Goal: Transaction & Acquisition: Book appointment/travel/reservation

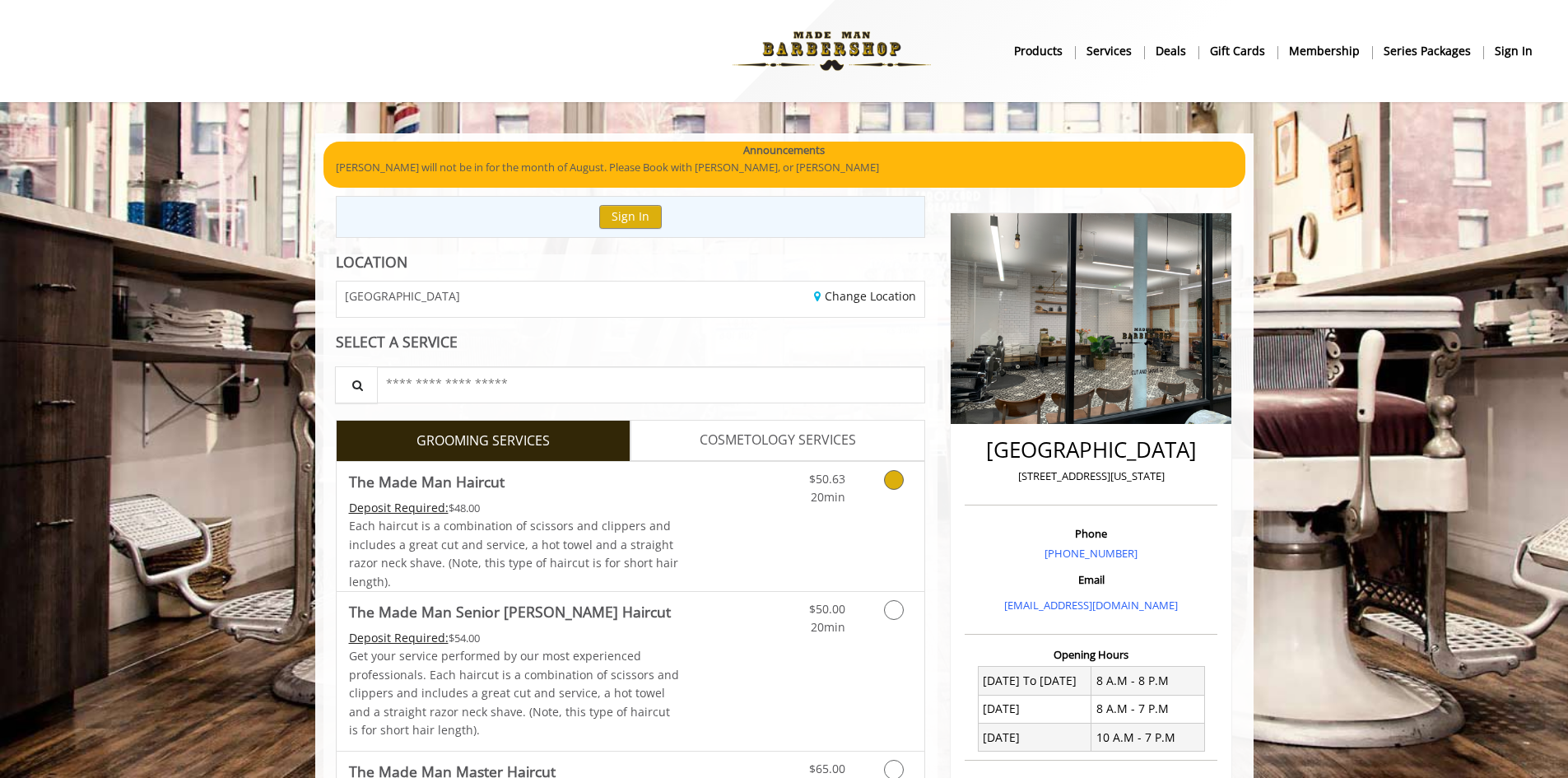
click at [781, 540] on div "$50.63 20min" at bounding box center [850, 526] width 147 height 130
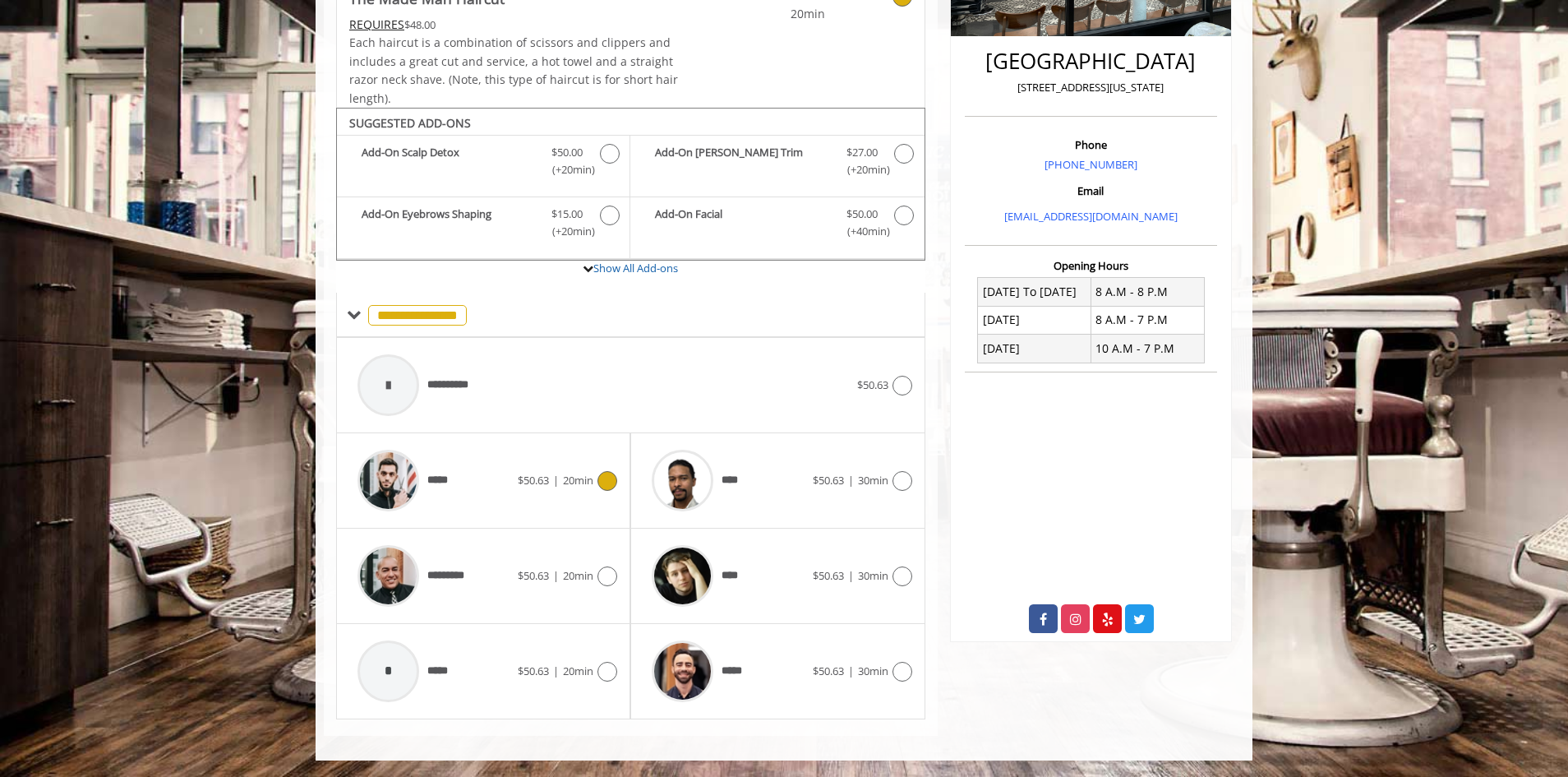
click at [572, 492] on div "***** $50.63 | 20min" at bounding box center [483, 480] width 268 height 79
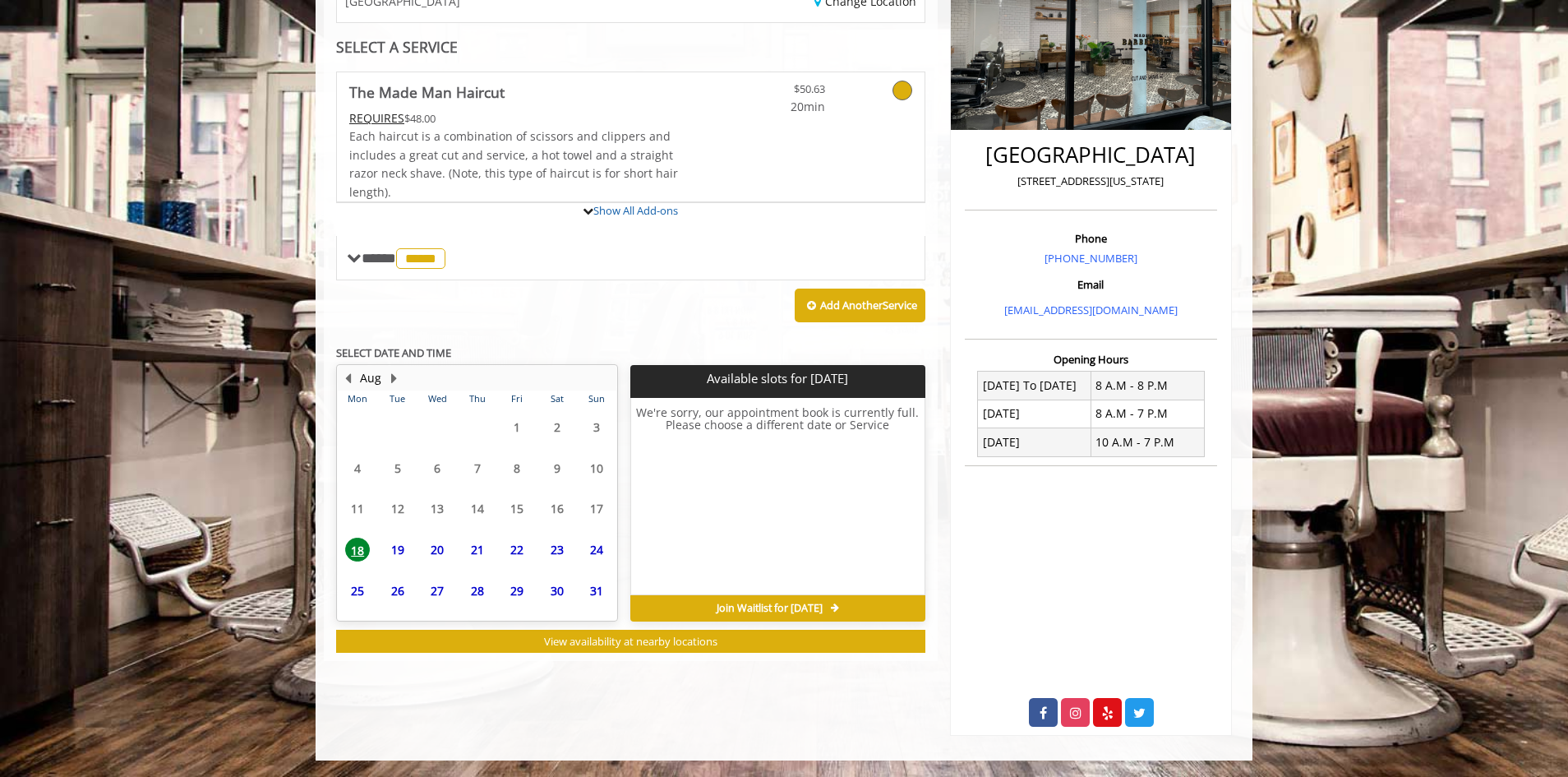
scroll to position [370, 0]
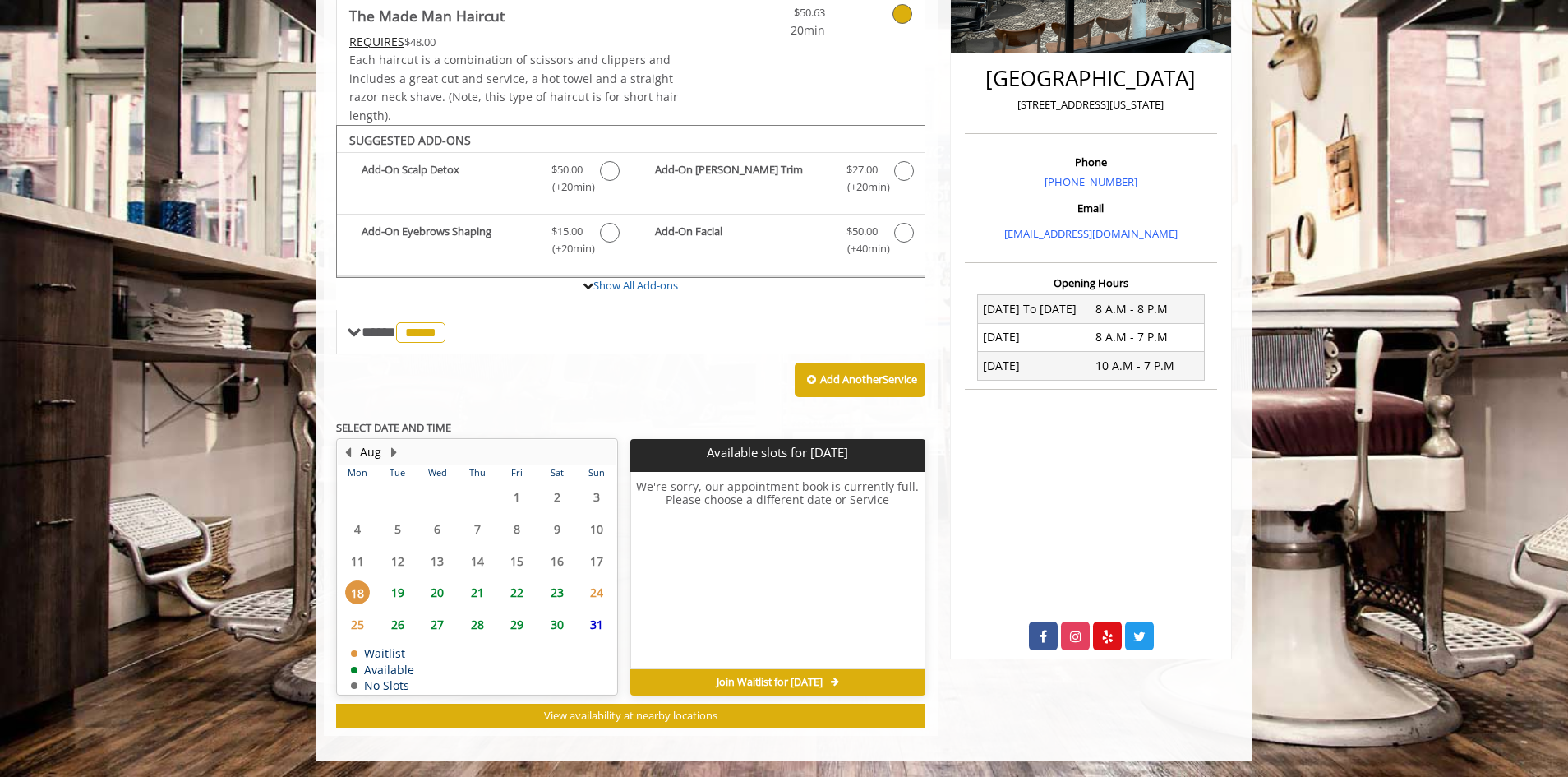
click at [517, 621] on span "29" at bounding box center [516, 625] width 25 height 24
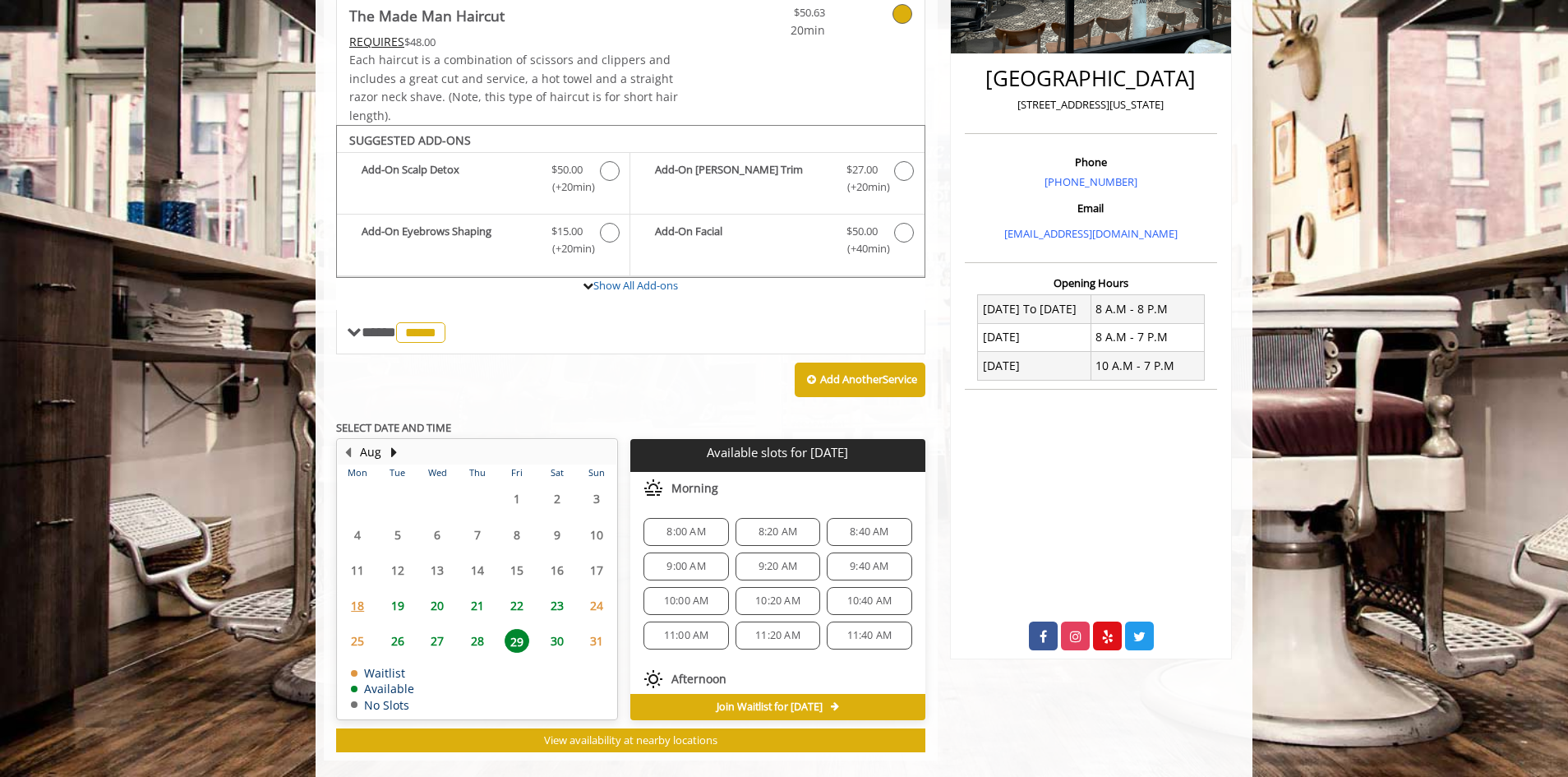
scroll to position [395, 0]
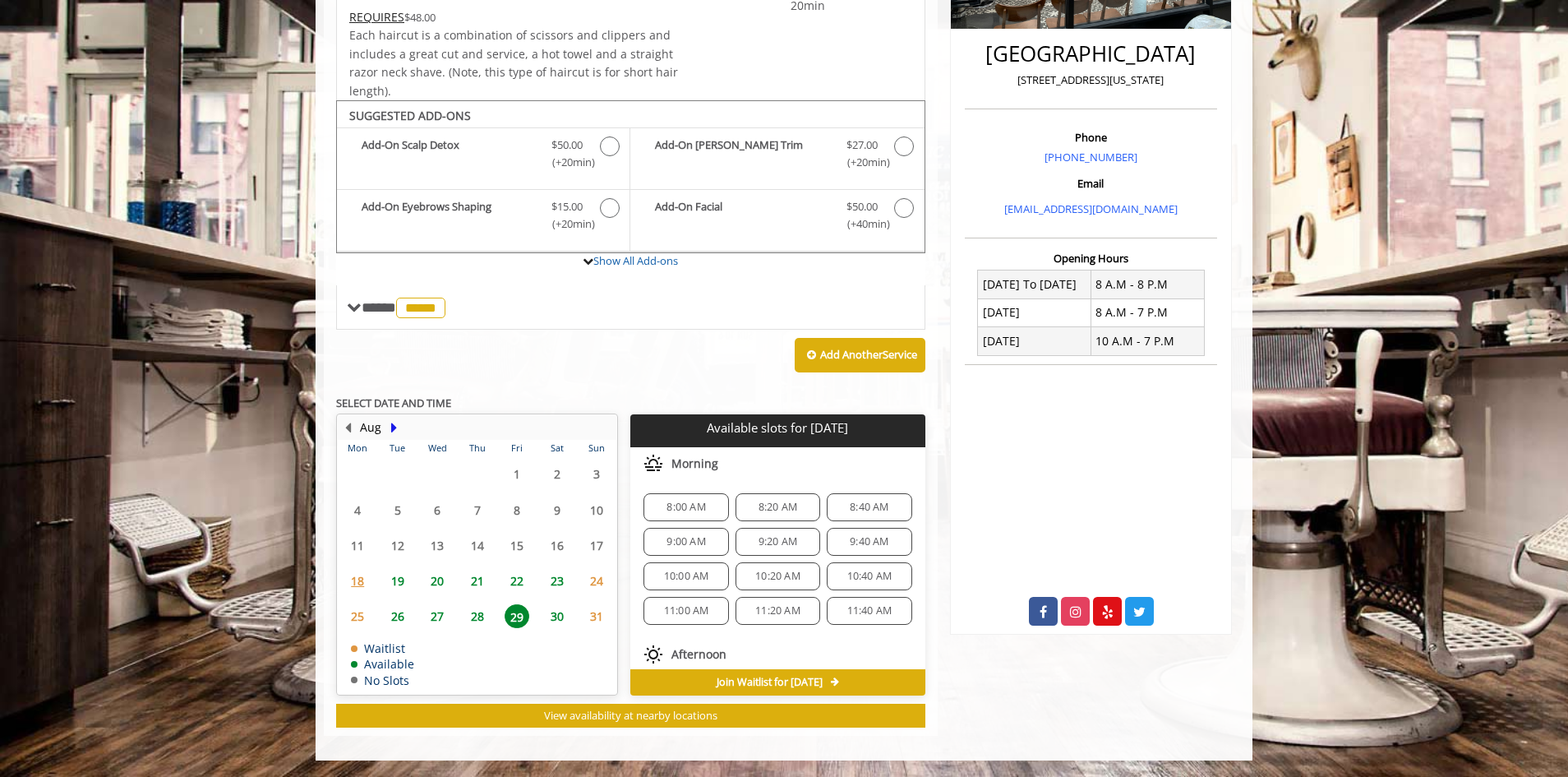
click at [392, 429] on button "Next Month" at bounding box center [393, 428] width 13 height 18
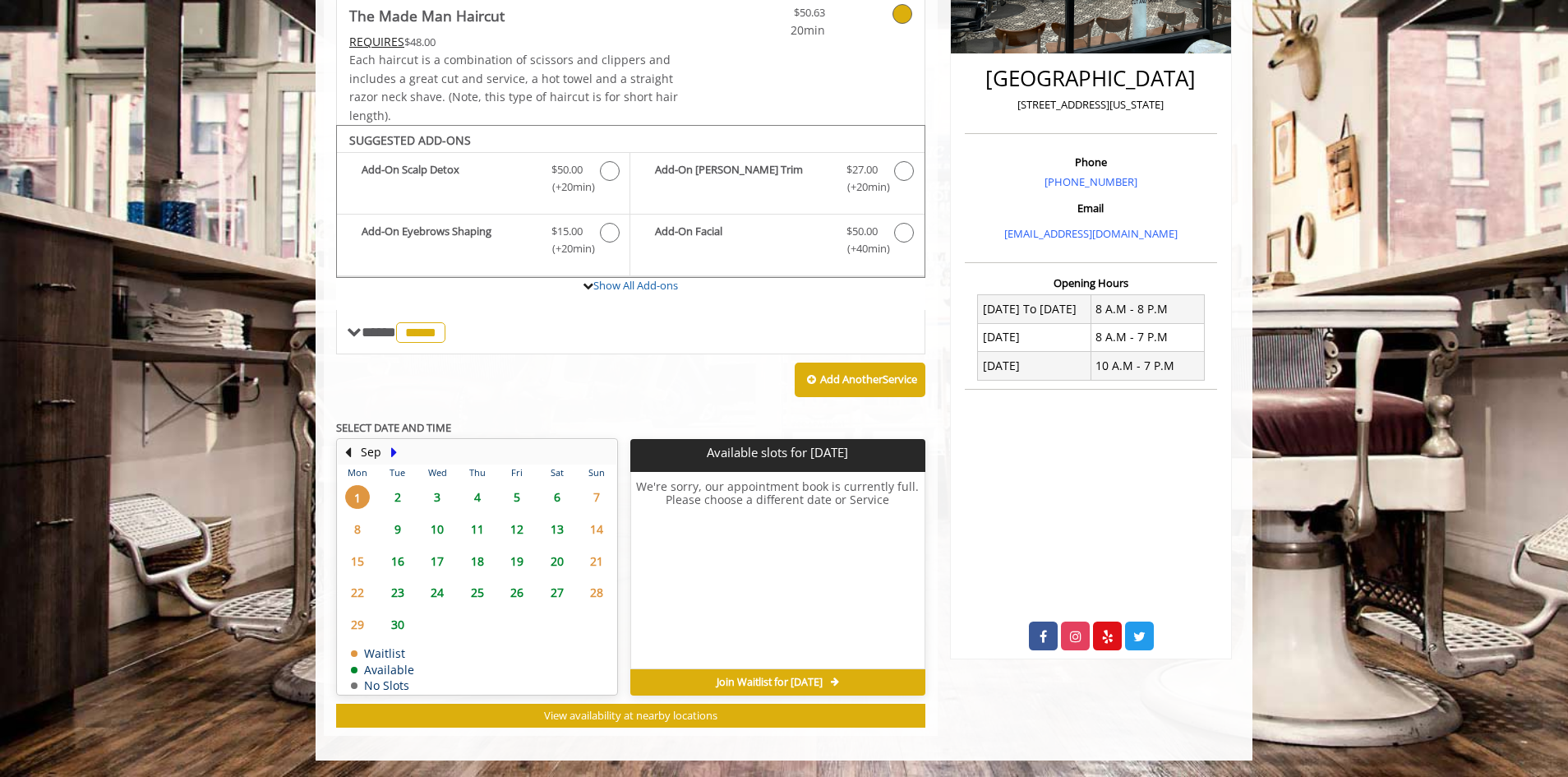
click at [396, 455] on button "Next Month" at bounding box center [393, 453] width 13 height 18
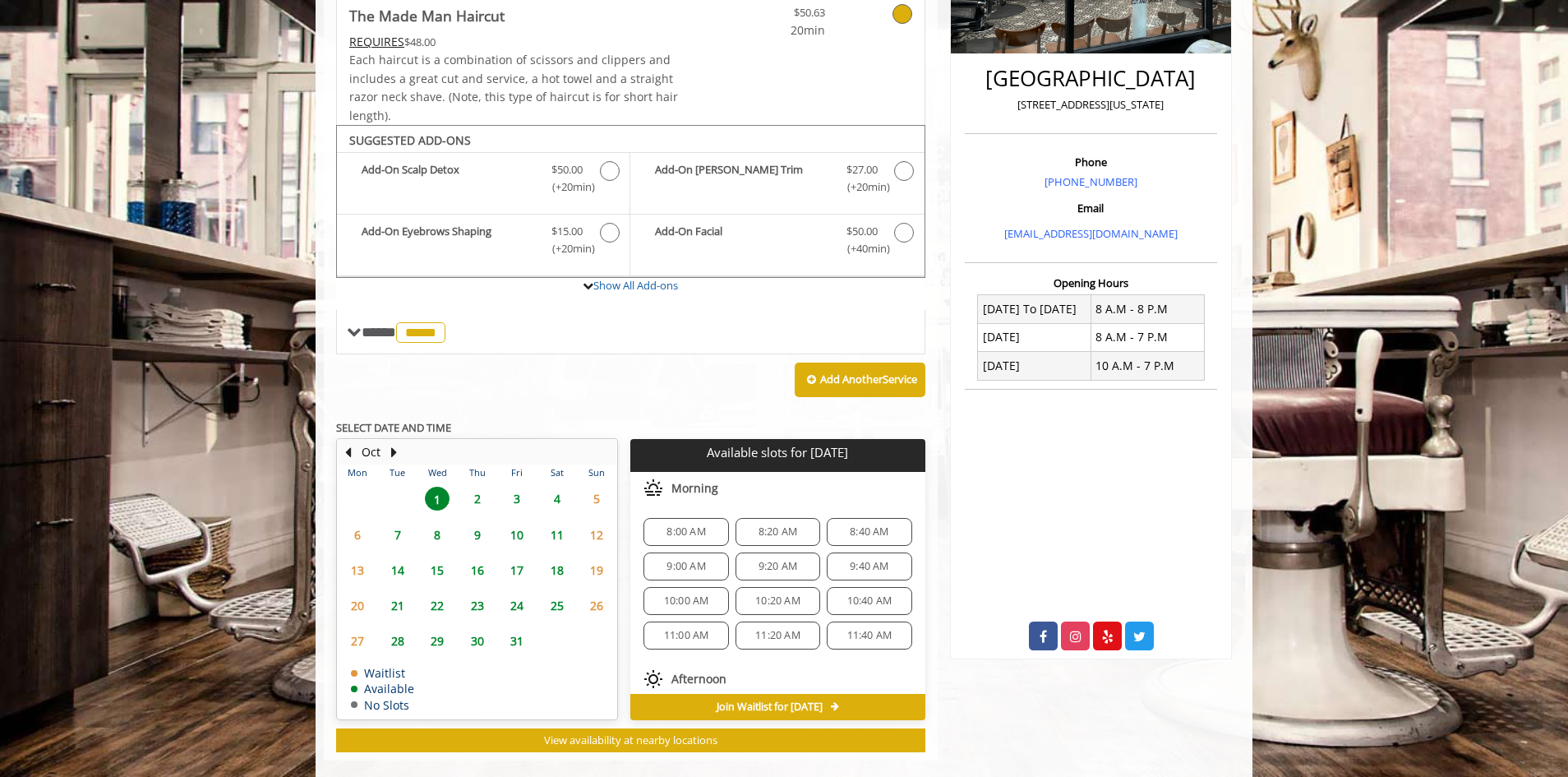
scroll to position [395, 0]
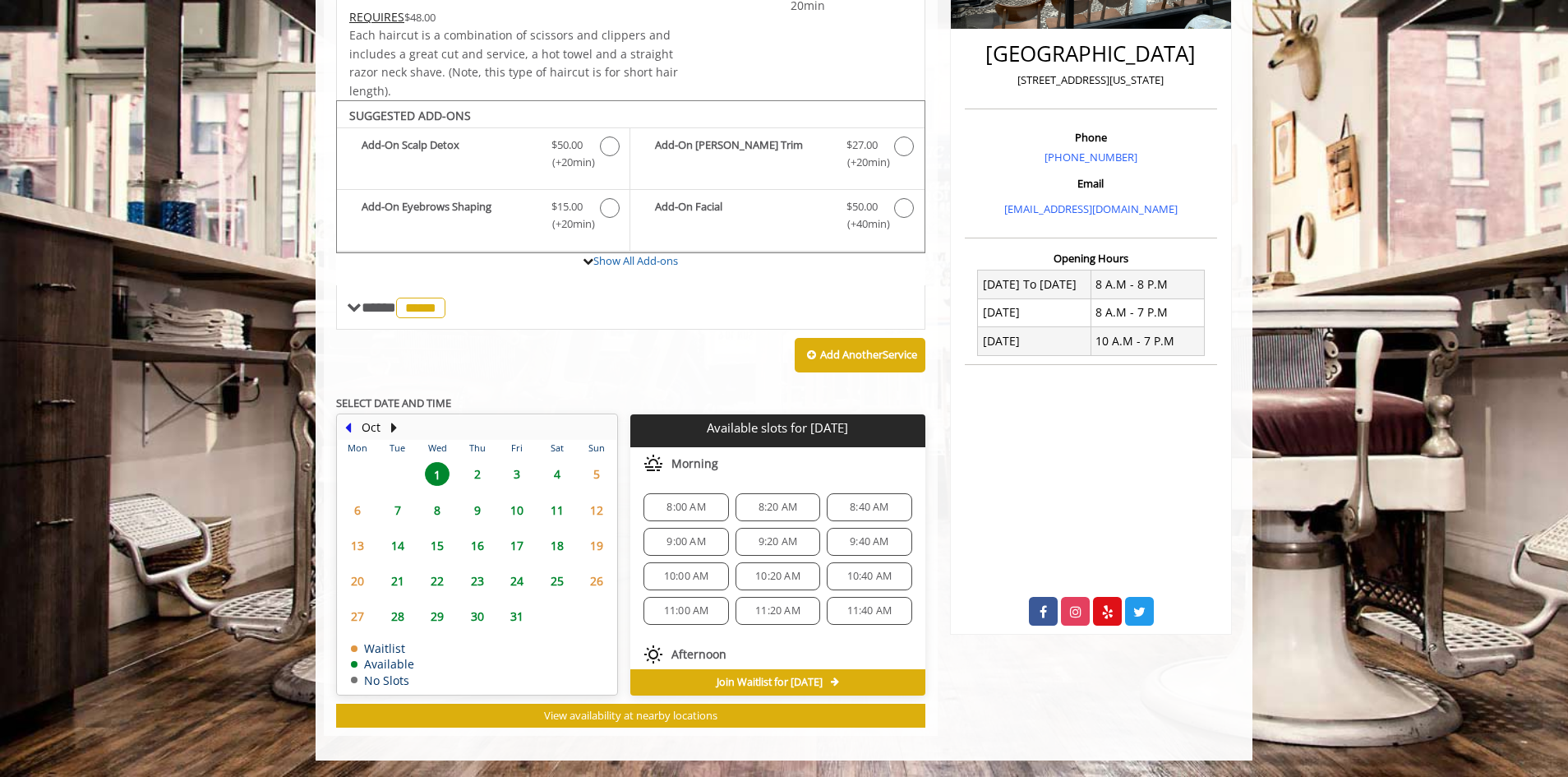
click at [351, 436] on button "Previous Month" at bounding box center [347, 428] width 13 height 18
click at [351, 434] on button "Previous Month" at bounding box center [347, 428] width 13 height 18
click at [515, 583] on span "22" at bounding box center [516, 581] width 25 height 24
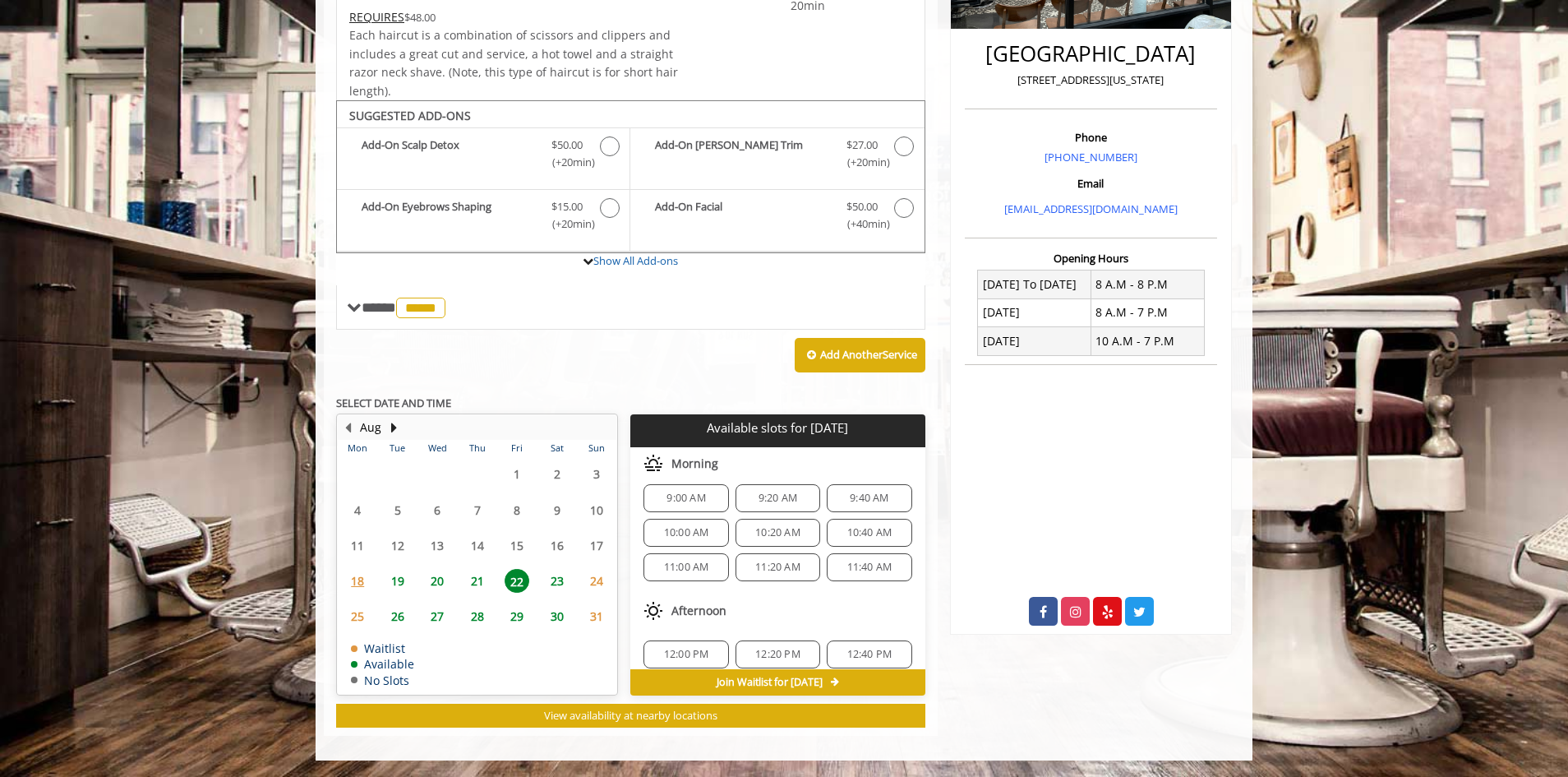
scroll to position [0, 0]
click at [696, 510] on span "9:00 AM" at bounding box center [686, 507] width 39 height 13
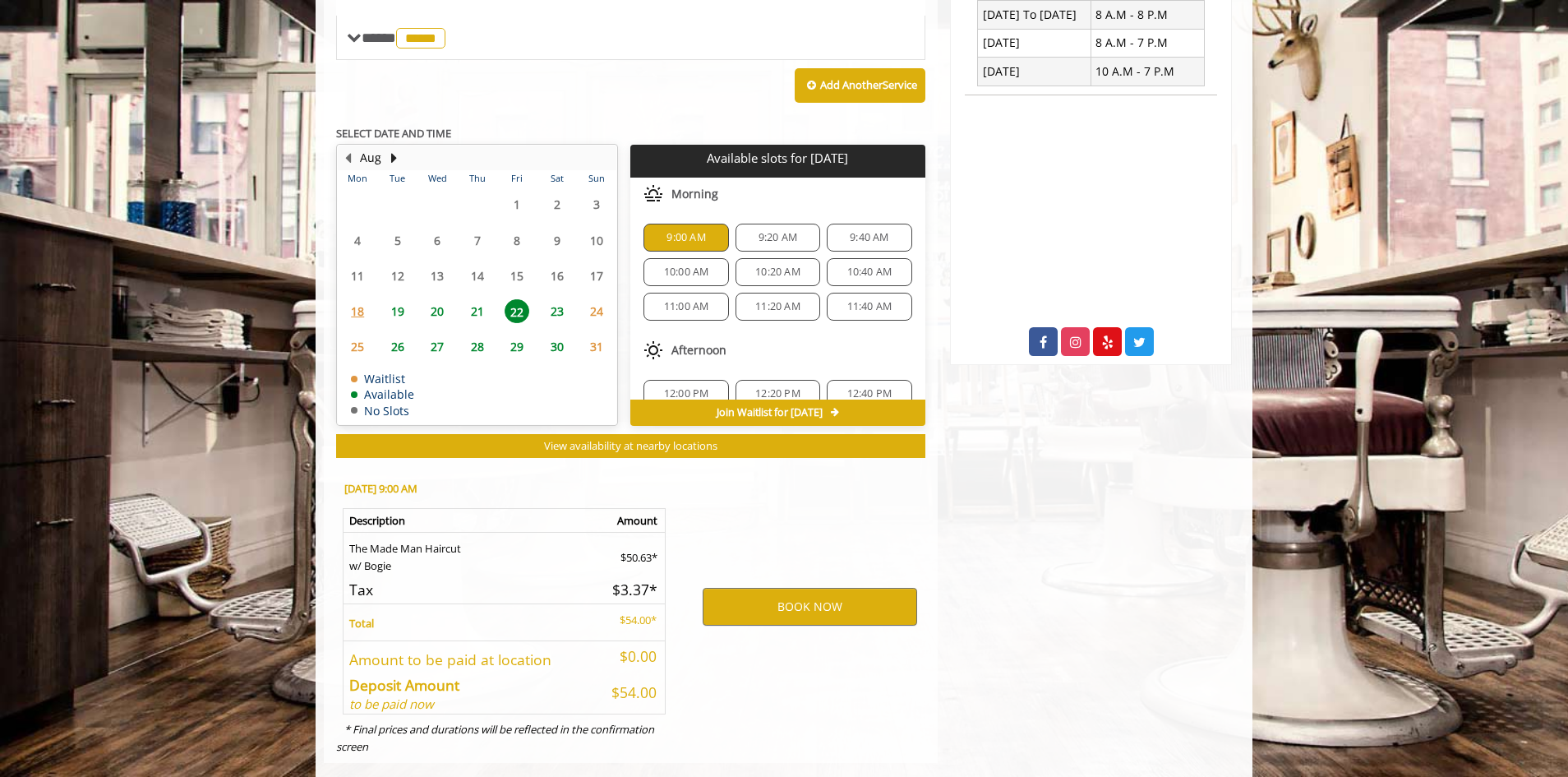
scroll to position [692, 0]
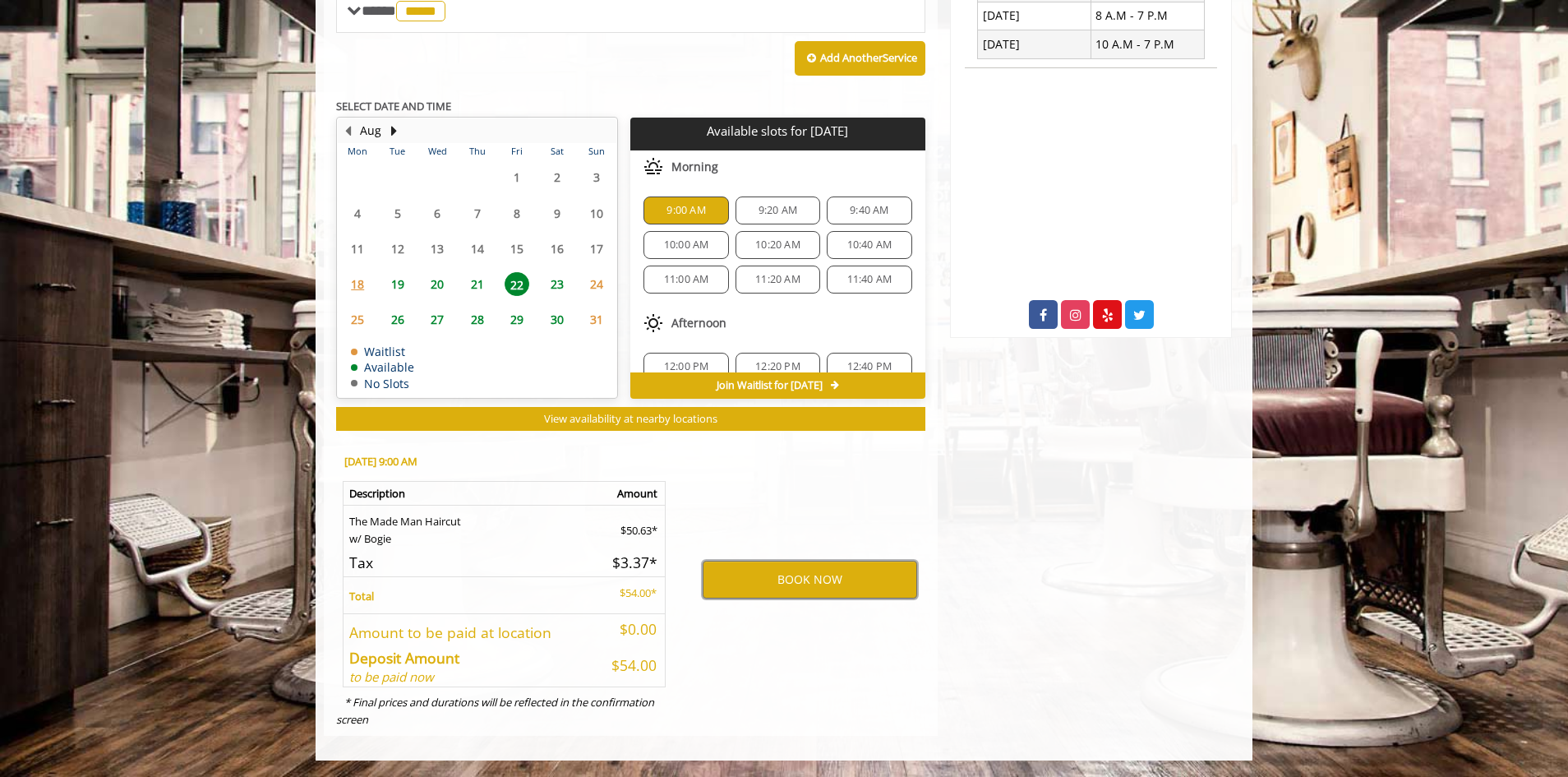
click at [764, 569] on button "BOOK NOW" at bounding box center [810, 579] width 214 height 38
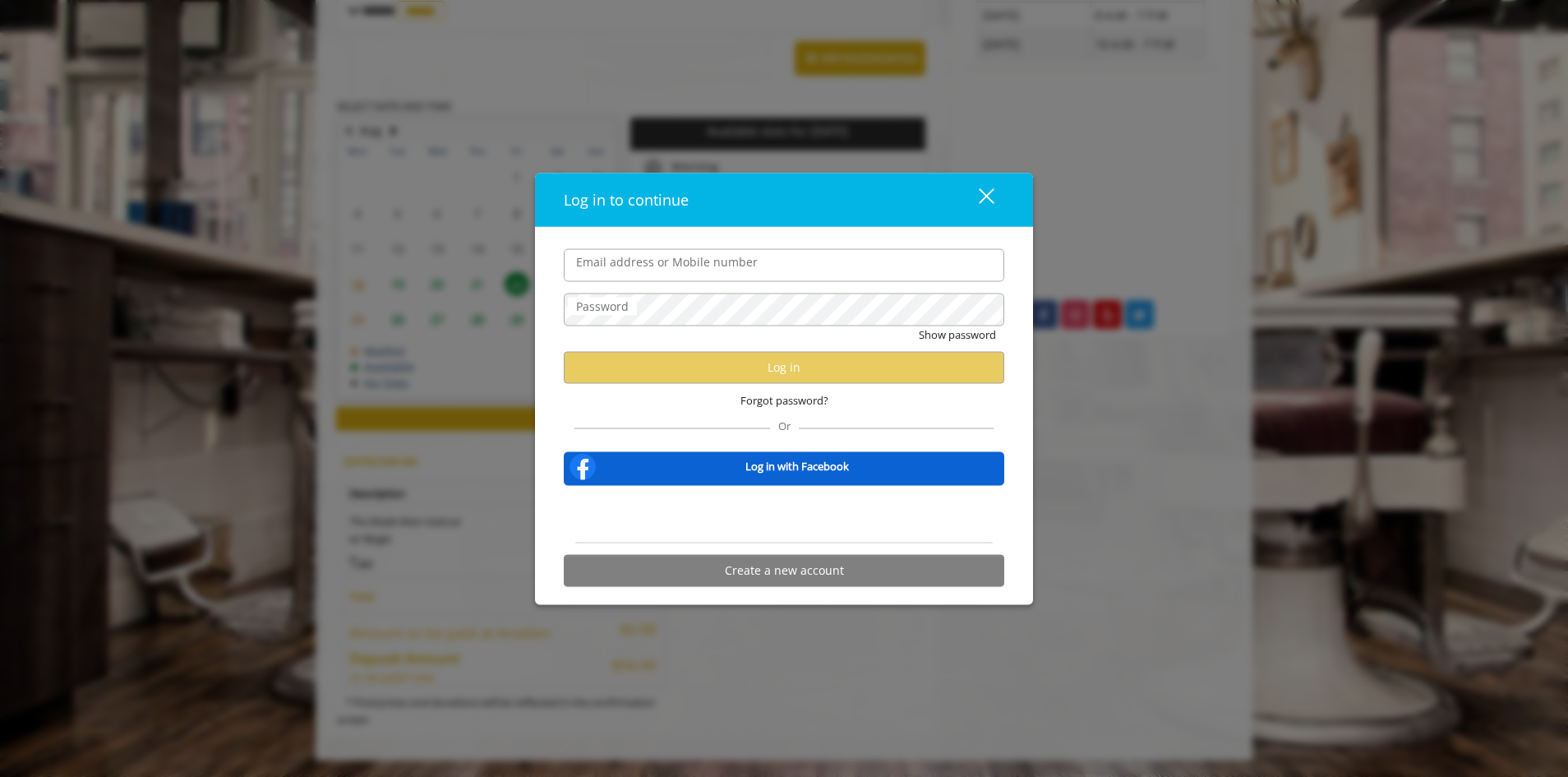
click at [702, 273] on input "Email address or Mobile number" at bounding box center [783, 265] width 440 height 33
type input "**********"
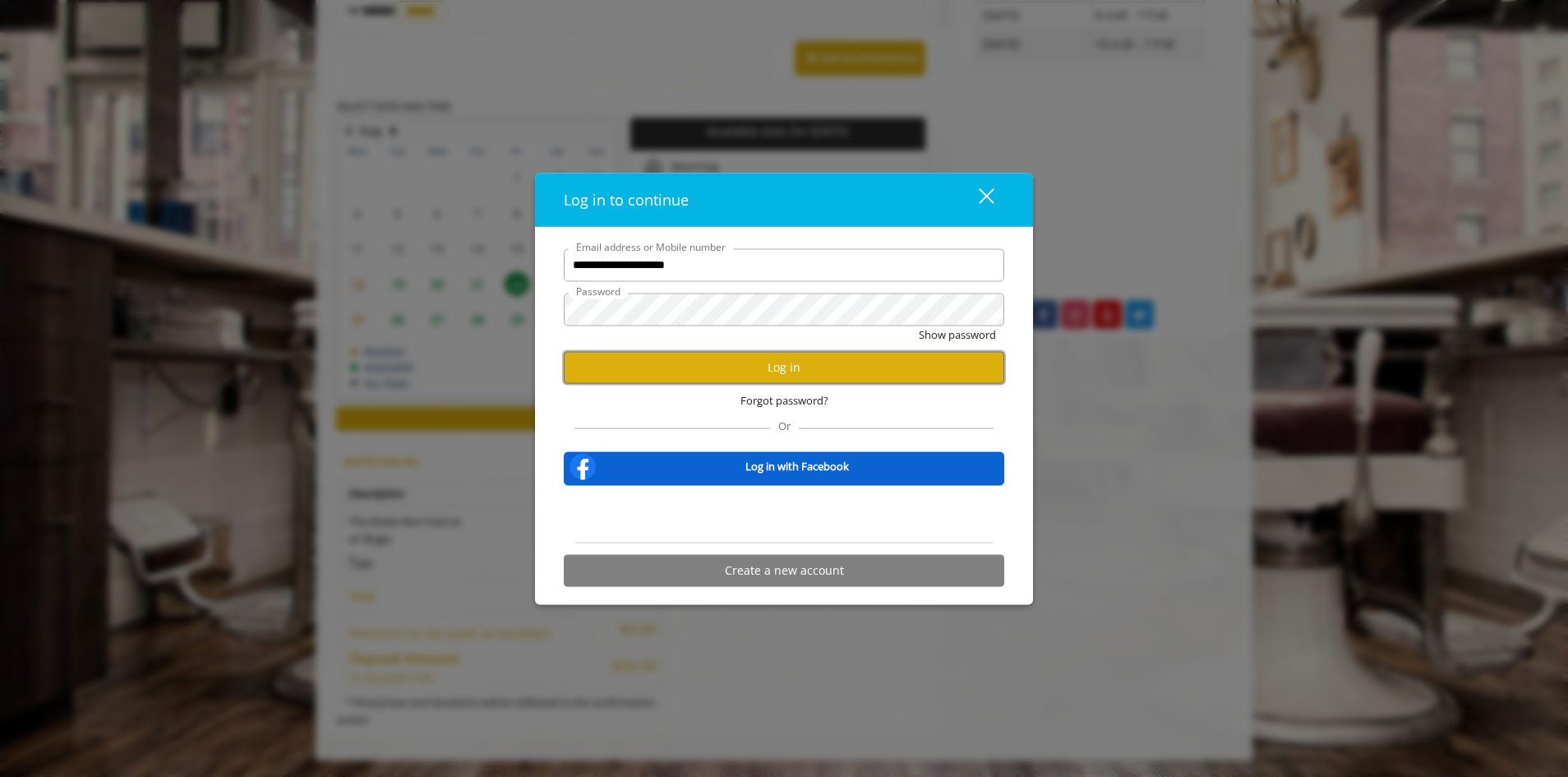
click at [726, 361] on button "Log in" at bounding box center [783, 367] width 440 height 32
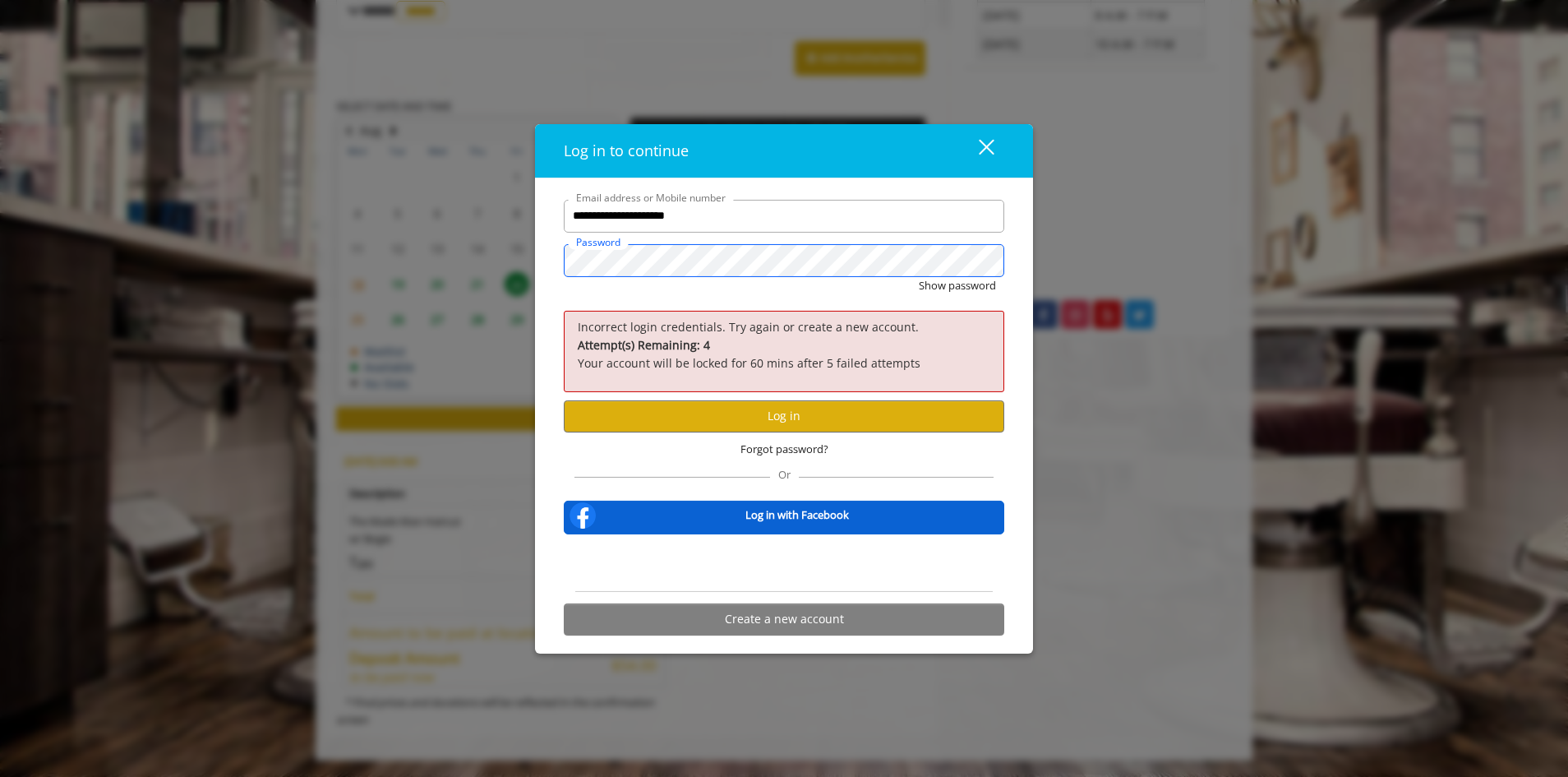
click at [402, 262] on div "**********" at bounding box center [784, 388] width 1568 height 777
click at [919, 277] on button "Show password" at bounding box center [958, 285] width 78 height 18
click at [841, 419] on button "Log in" at bounding box center [783, 416] width 440 height 32
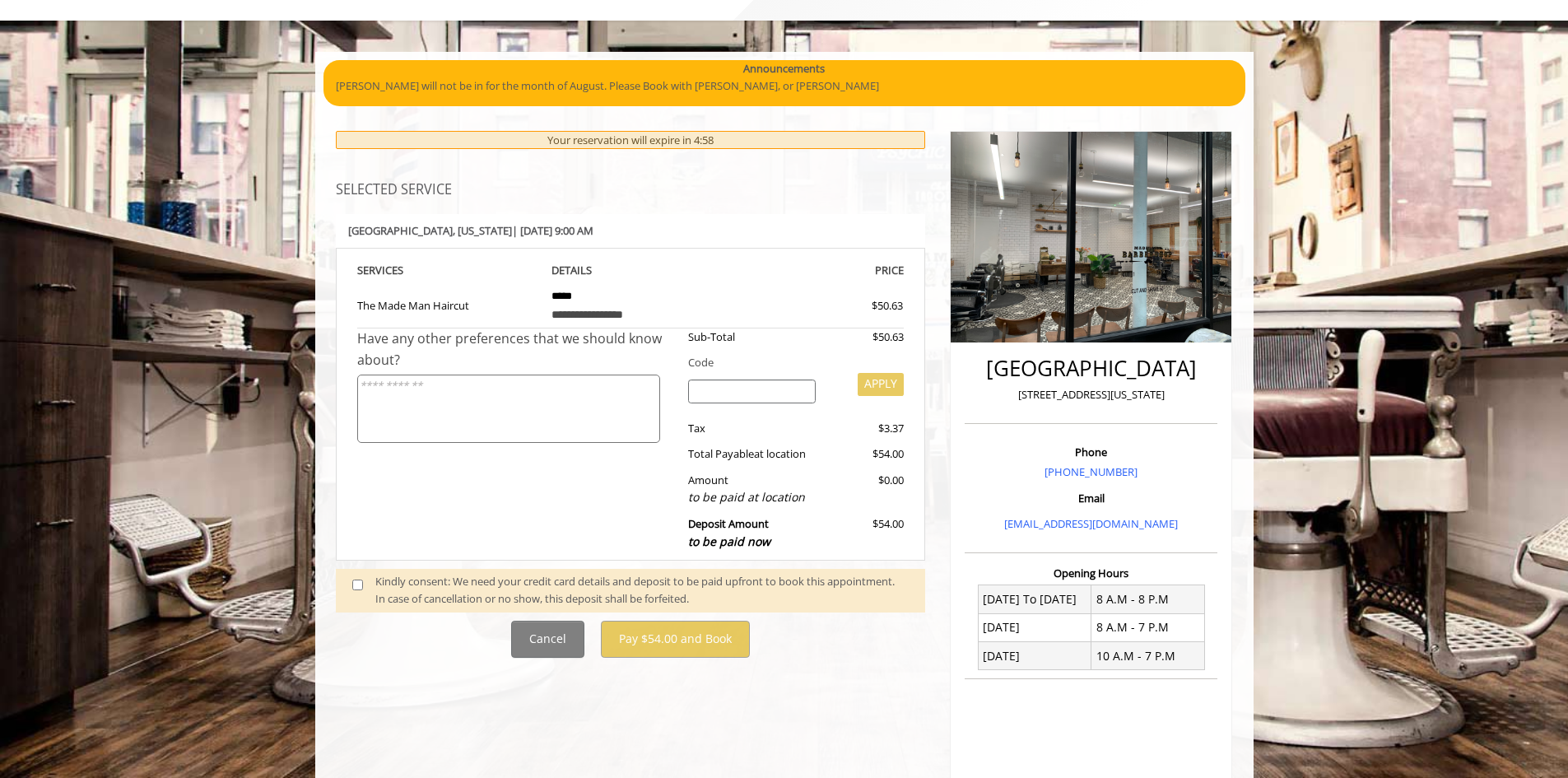
scroll to position [82, 0]
click at [360, 592] on span at bounding box center [364, 588] width 48 height 34
click at [360, 590] on span at bounding box center [364, 588] width 48 height 34
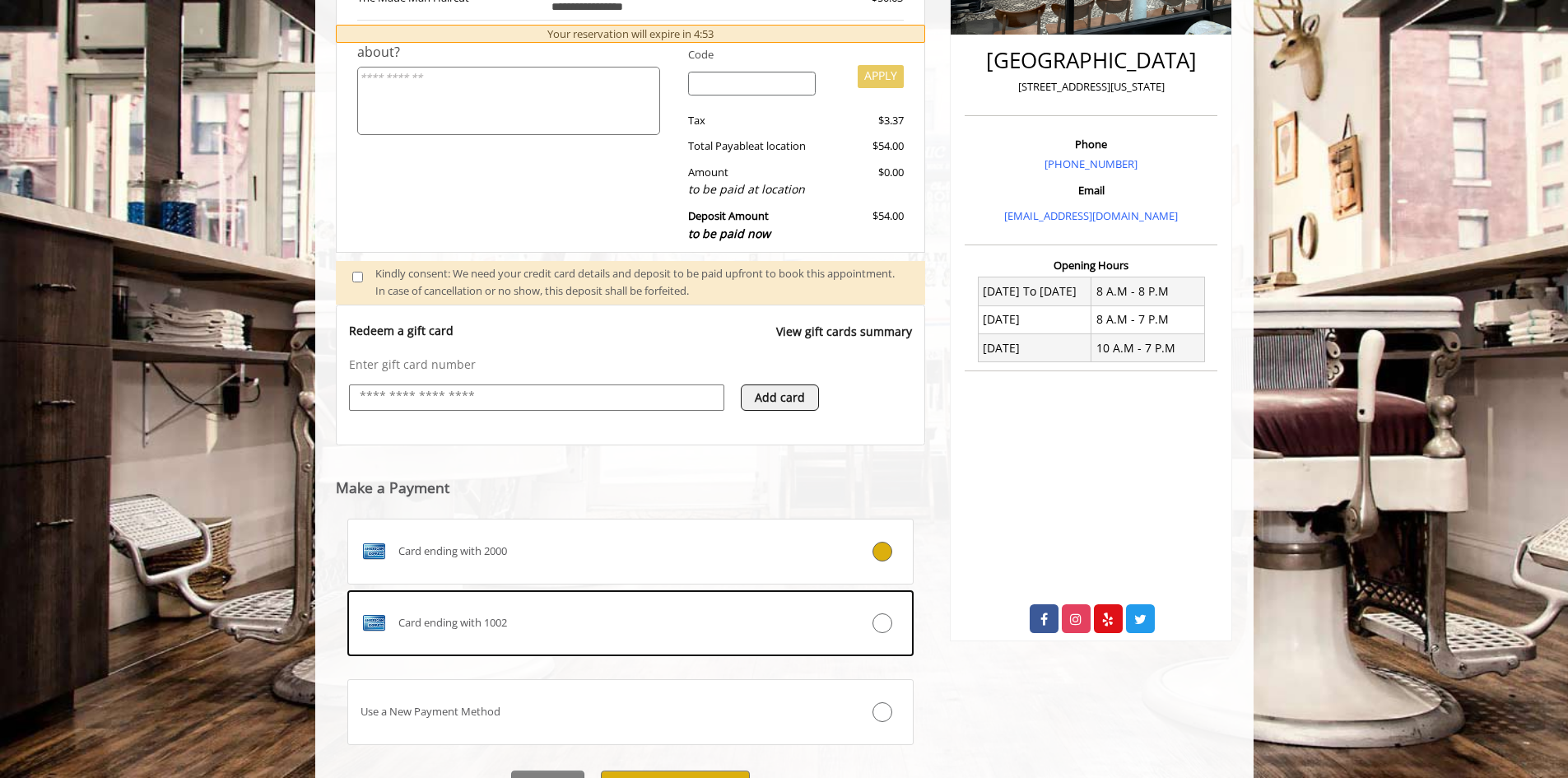
click at [591, 551] on div "Card ending with 2000" at bounding box center [583, 551] width 471 height 26
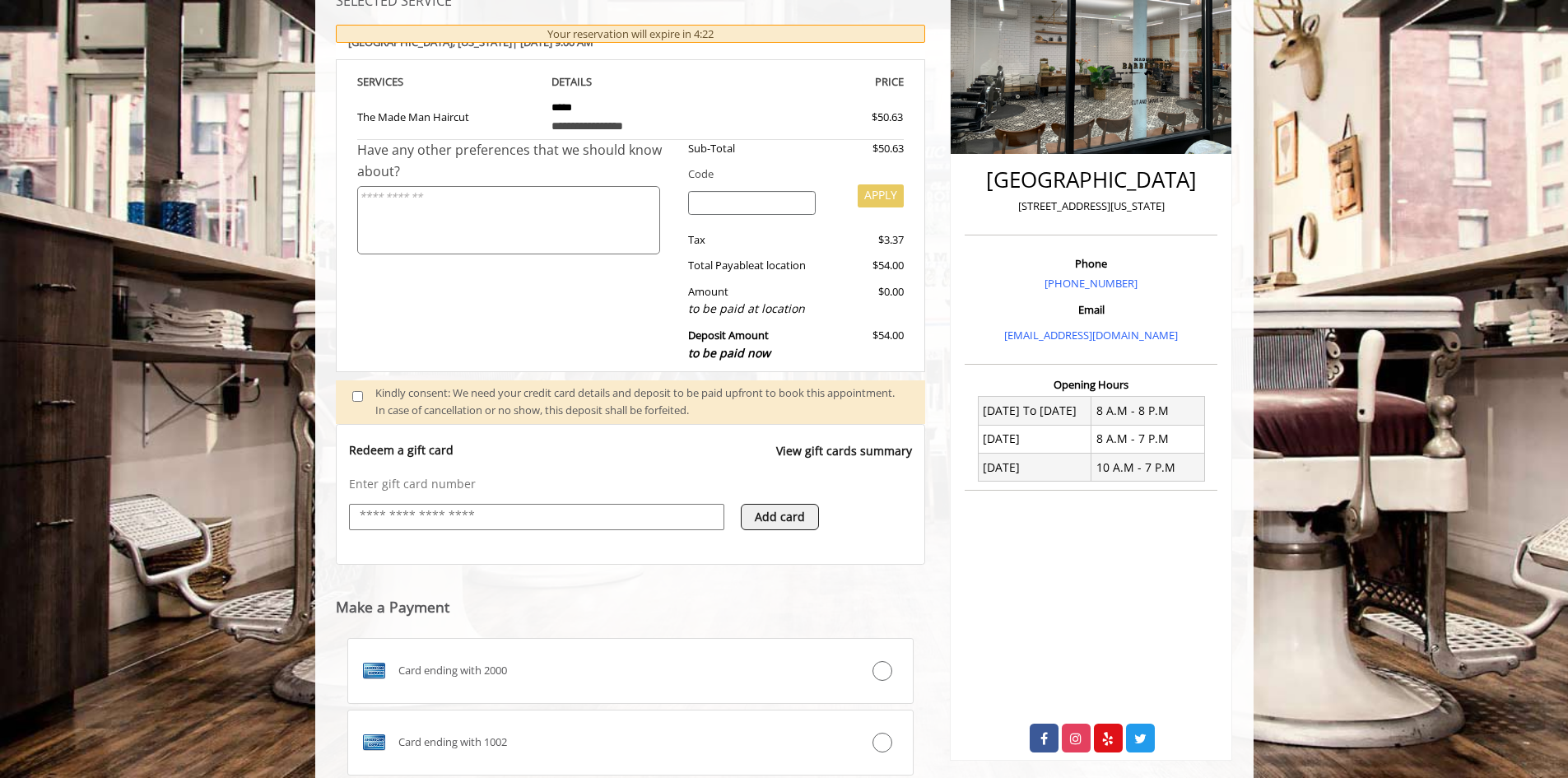
scroll to position [476, 0]
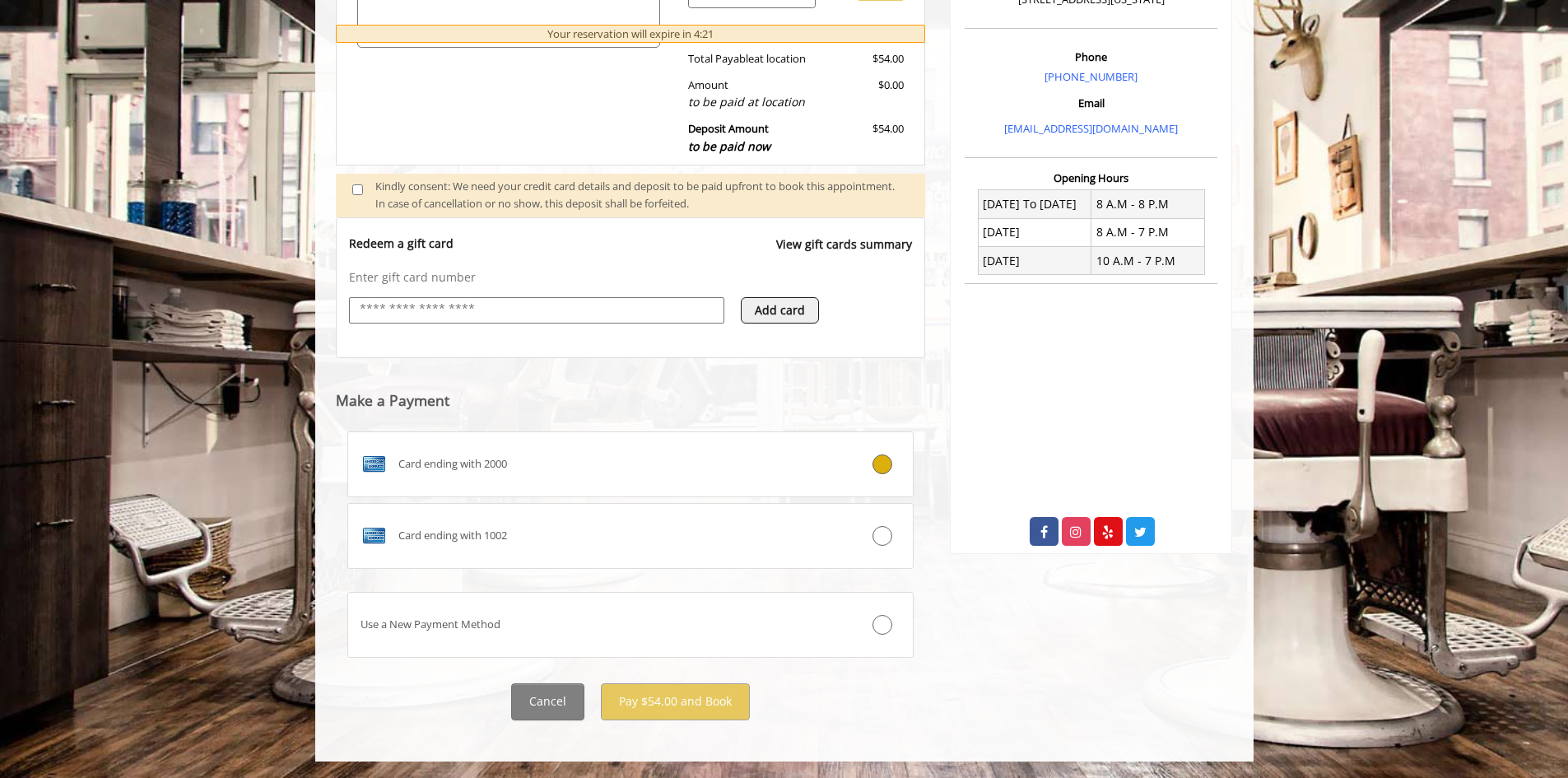
click at [838, 439] on label "Card ending with 2000" at bounding box center [630, 463] width 567 height 66
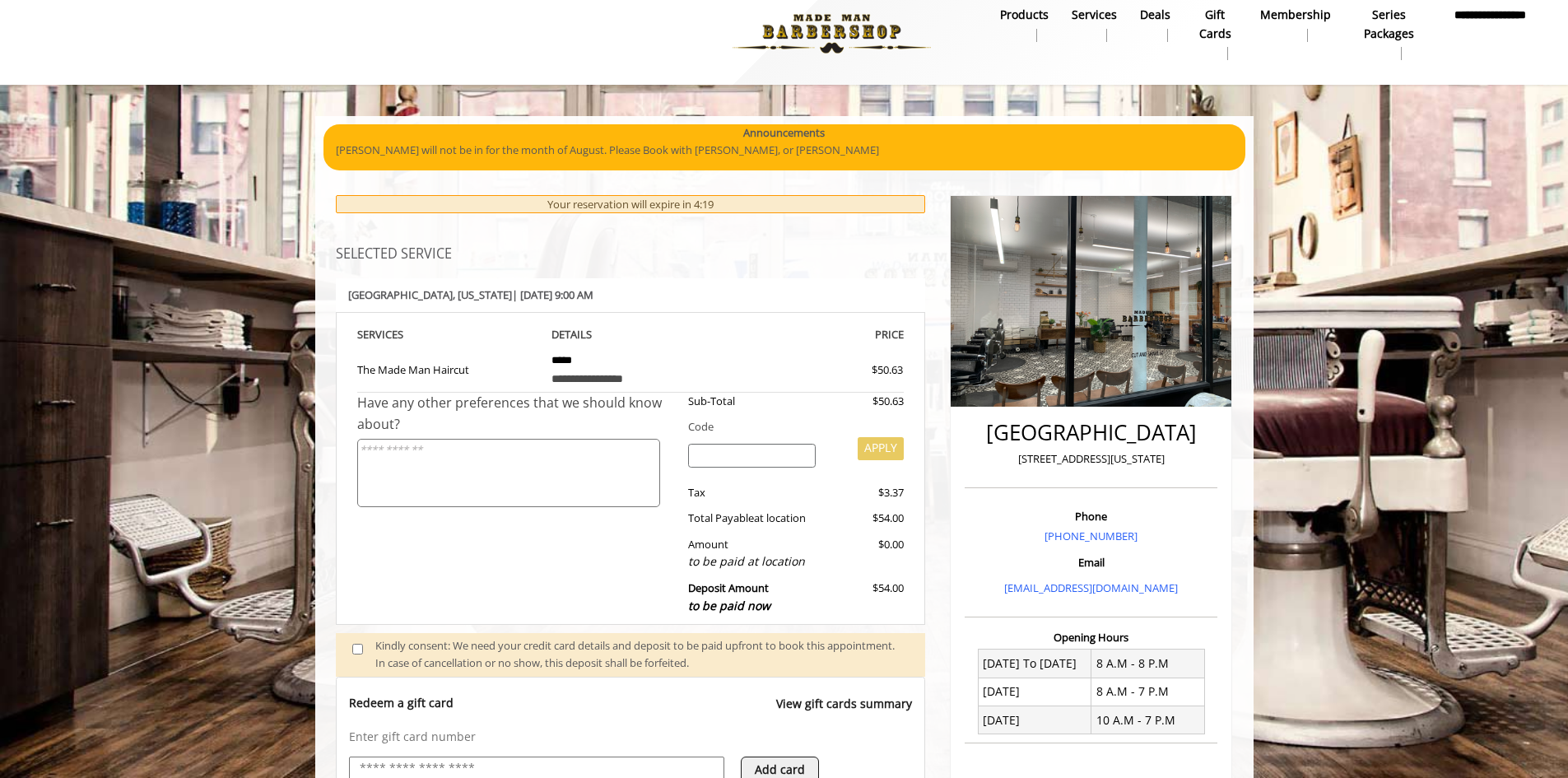
scroll to position [0, 0]
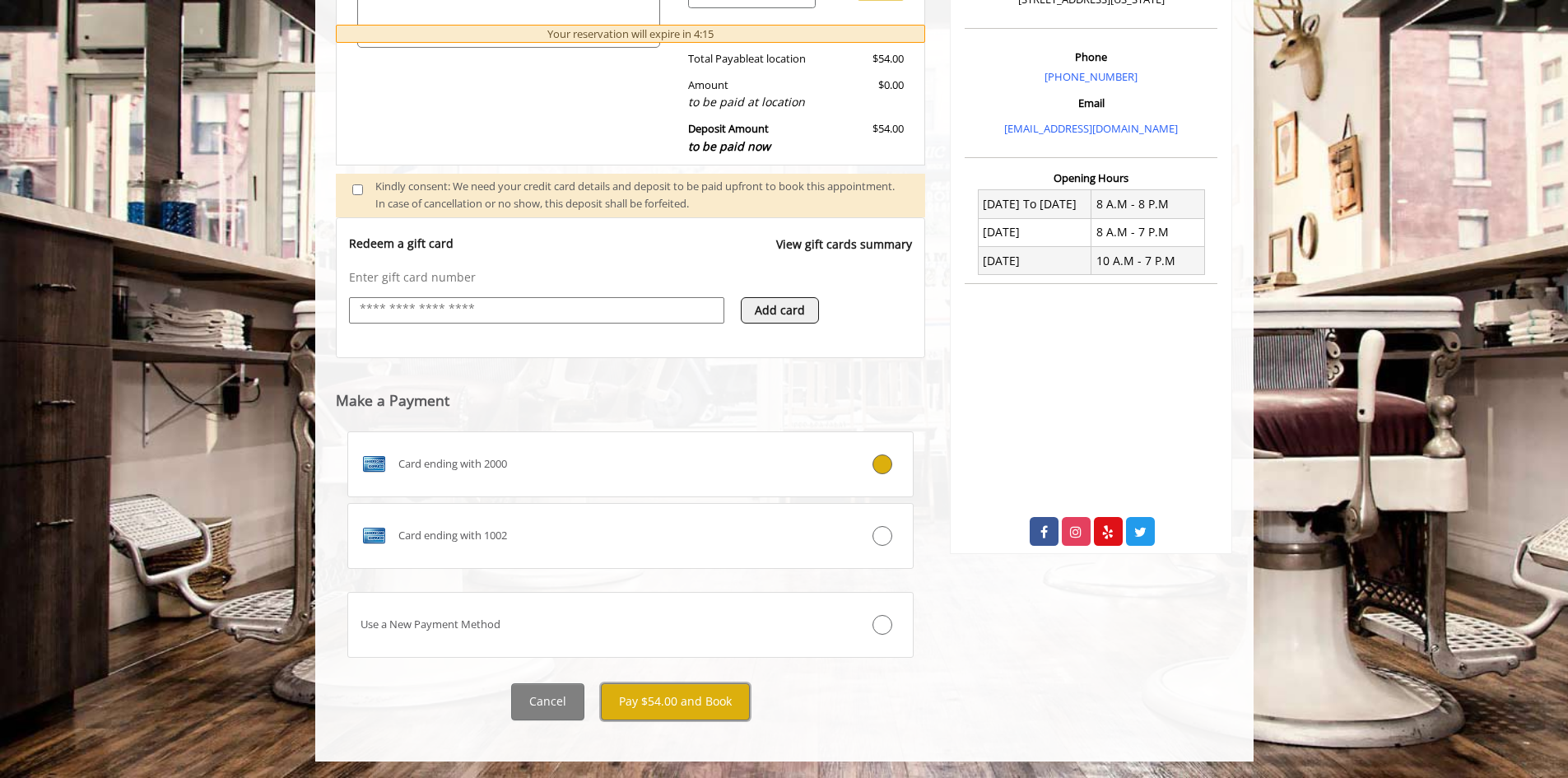
click at [675, 683] on button "Pay $54.00 and Book" at bounding box center [674, 701] width 149 height 37
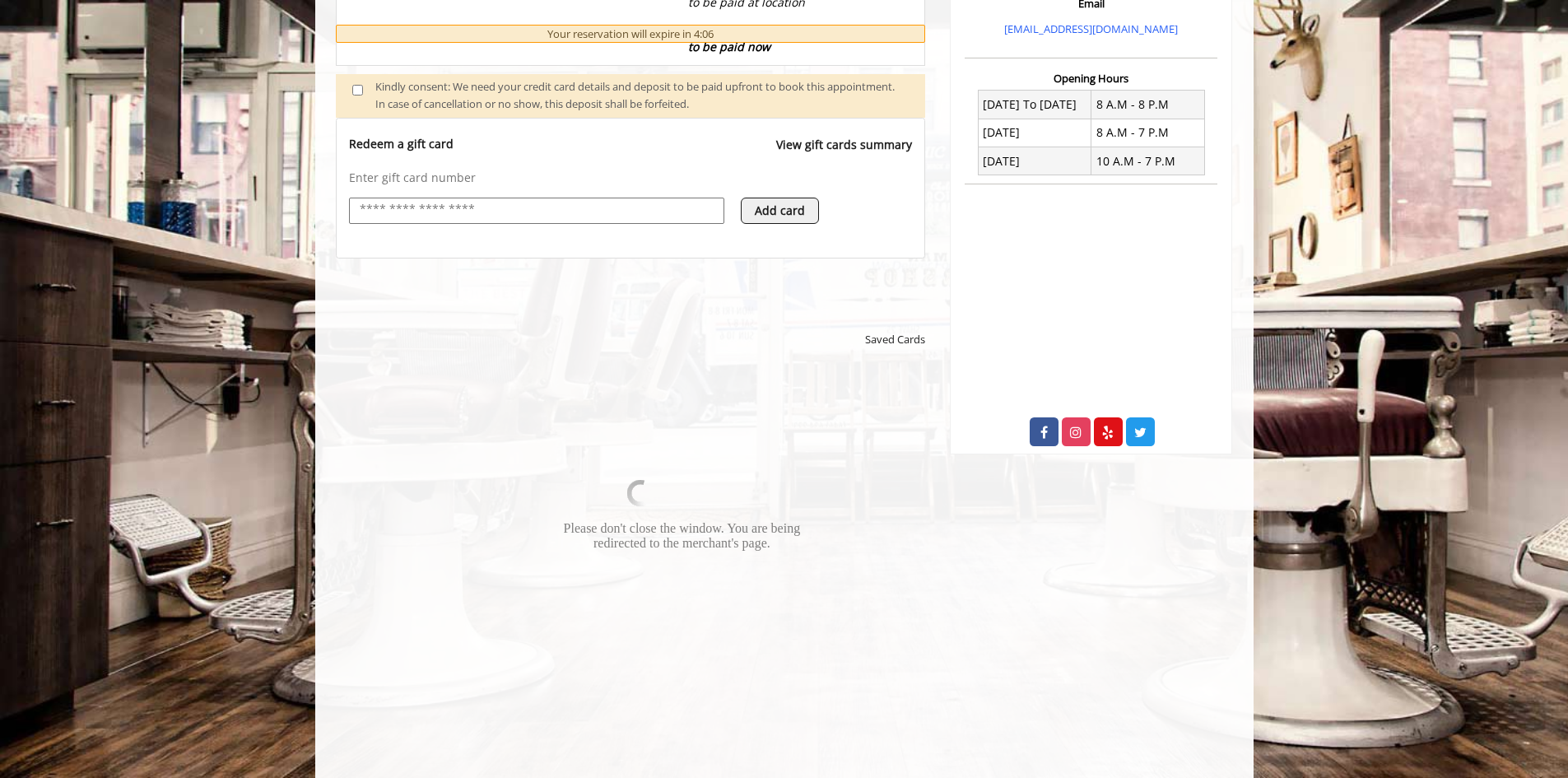
scroll to position [659, 0]
